Goal: Information Seeking & Learning: Check status

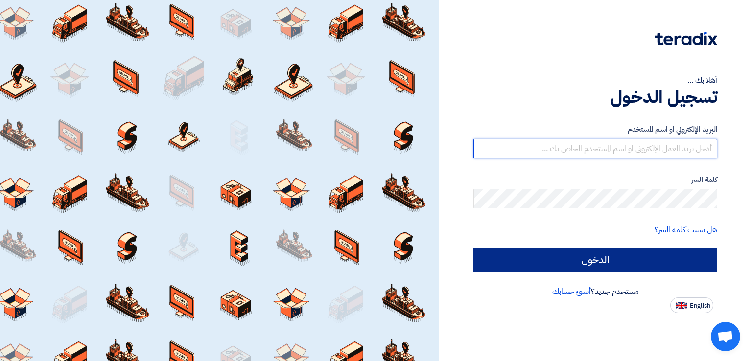
type input "[EMAIL_ADDRESS][DOMAIN_NAME]"
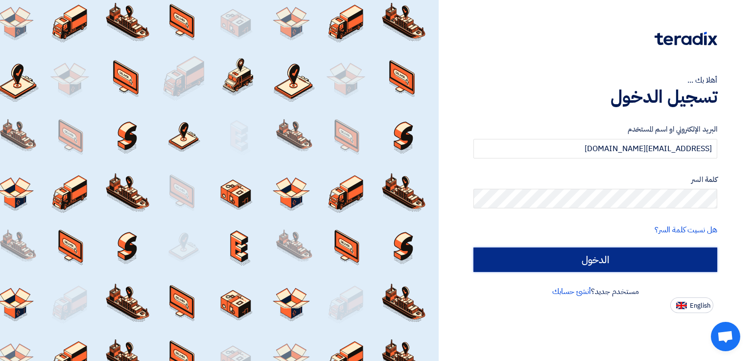
click at [572, 257] on input "الدخول" at bounding box center [596, 260] width 244 height 24
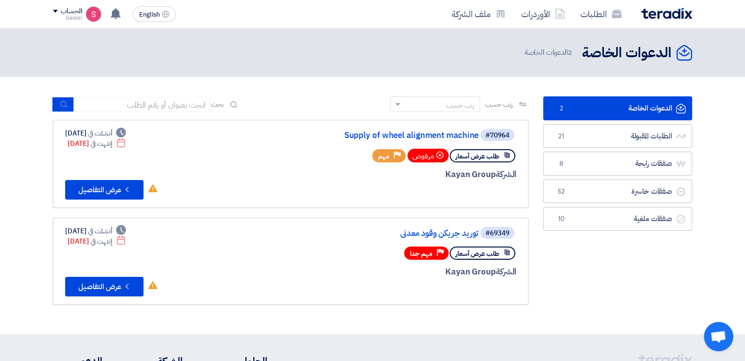
click at [602, 123] on ul "الدعوات الخاصة الدعوات الخاصة 2 الطلبات المقبولة الطلبات المقبولة 21 صفقات رابح…" at bounding box center [617, 163] width 149 height 135
click at [602, 128] on link "الطلبات المقبولة الطلبات المقبولة 21" at bounding box center [617, 136] width 149 height 24
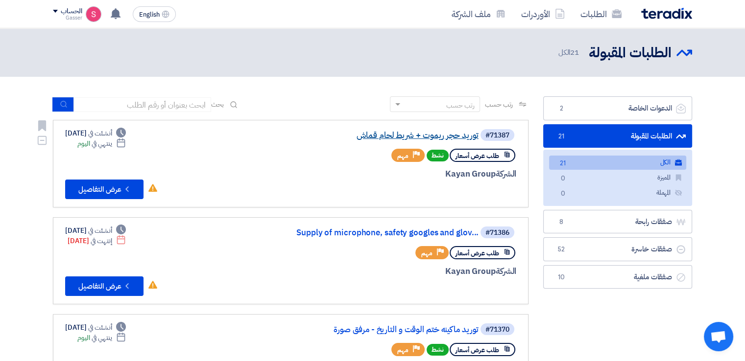
click at [433, 139] on link "توريد حجر ريموت + شريط لحام قماش" at bounding box center [381, 135] width 196 height 9
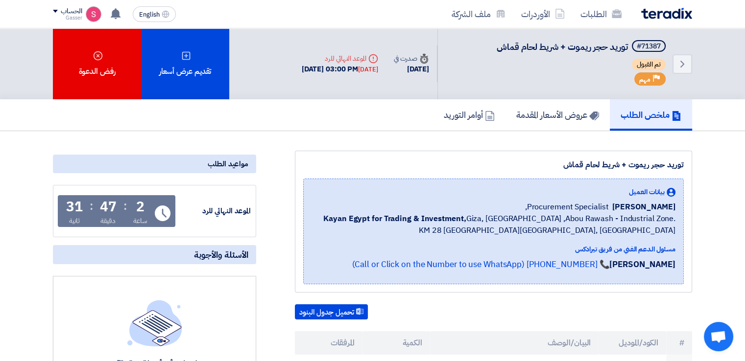
scroll to position [228, 0]
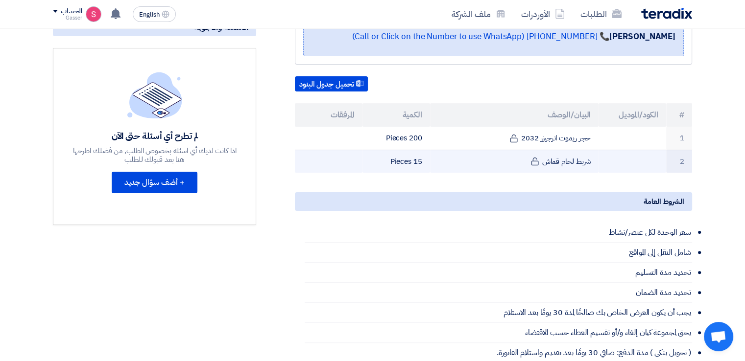
click at [625, 159] on td at bounding box center [632, 161] width 68 height 23
click at [569, 161] on td "شريط لحام قماش" at bounding box center [514, 161] width 169 height 23
drag, startPoint x: 608, startPoint y: 163, endPoint x: 543, endPoint y: 163, distance: 65.1
click at [543, 163] on tr "2 شريط لحام قماش 15 Pieces" at bounding box center [493, 161] width 397 height 23
drag, startPoint x: 563, startPoint y: 145, endPoint x: 551, endPoint y: 163, distance: 21.1
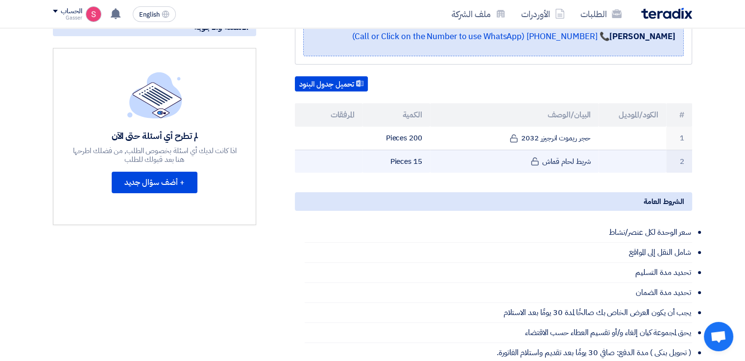
click at [546, 163] on td "شريط لحام قماش" at bounding box center [514, 161] width 169 height 23
click at [543, 163] on td "شريط لحام قماش" at bounding box center [514, 161] width 169 height 23
drag, startPoint x: 543, startPoint y: 163, endPoint x: 664, endPoint y: 163, distance: 121.4
click at [664, 163] on tr "2 شريط لحام قماش 15 Pieces" at bounding box center [493, 161] width 397 height 23
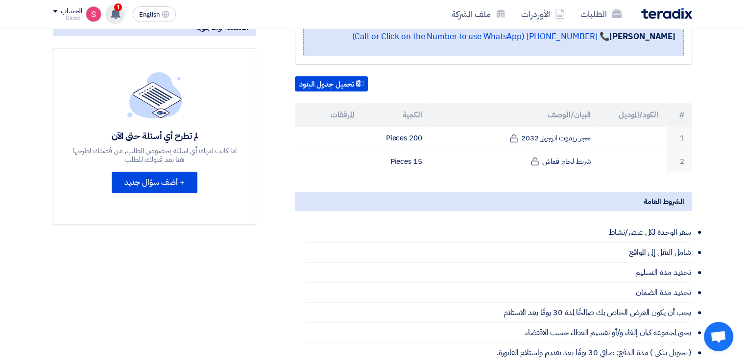
click at [119, 8] on span "1" at bounding box center [118, 7] width 8 height 8
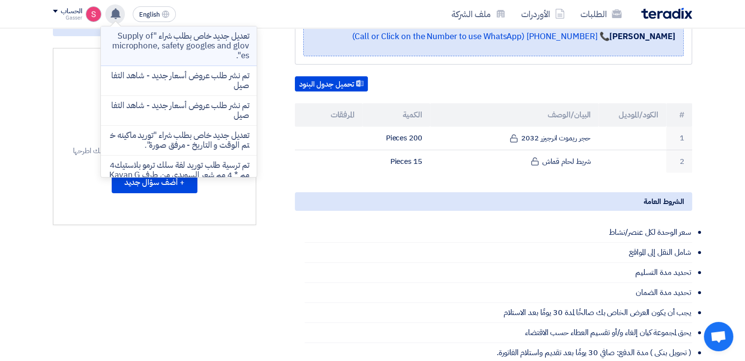
click at [204, 41] on p "تعديل جديد خاص بطلب شراء "Supply of microphone, safety googles and gloves"." at bounding box center [179, 45] width 140 height 29
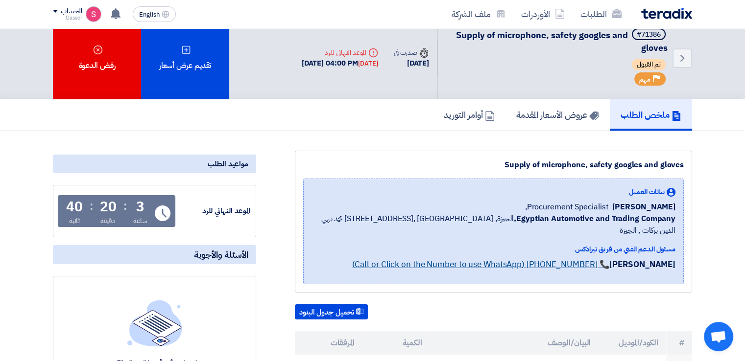
scroll to position [240, 0]
